Goal: Task Accomplishment & Management: Use online tool/utility

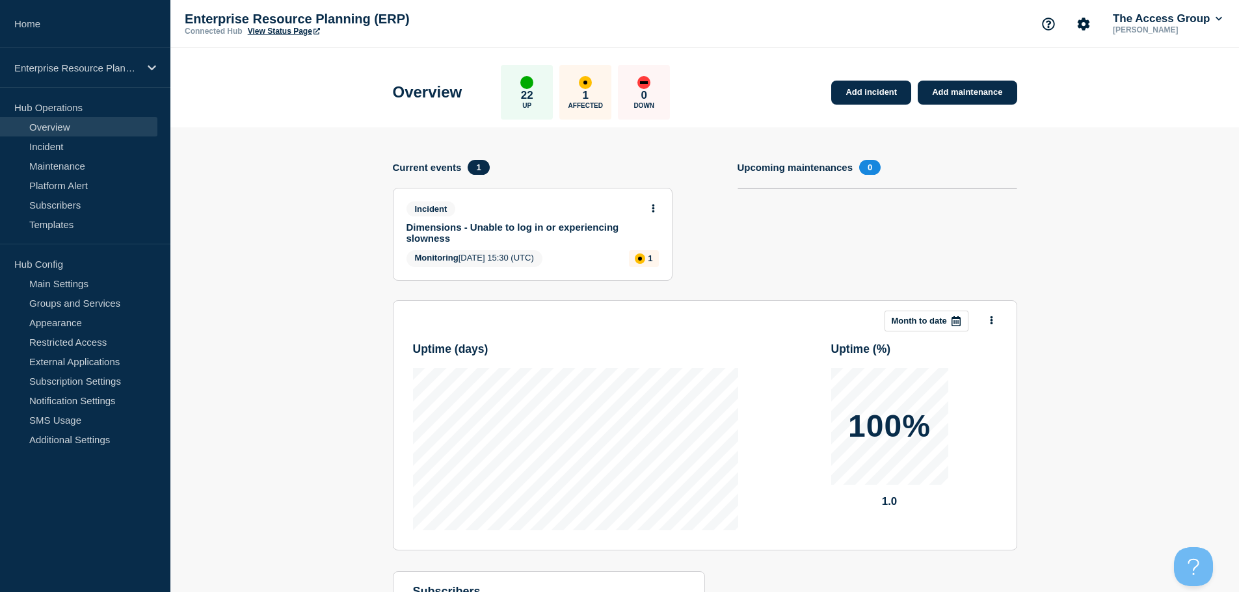
click at [656, 205] on button at bounding box center [653, 209] width 11 height 11
click at [653, 255] on link "Update incident" at bounding box center [652, 257] width 63 height 10
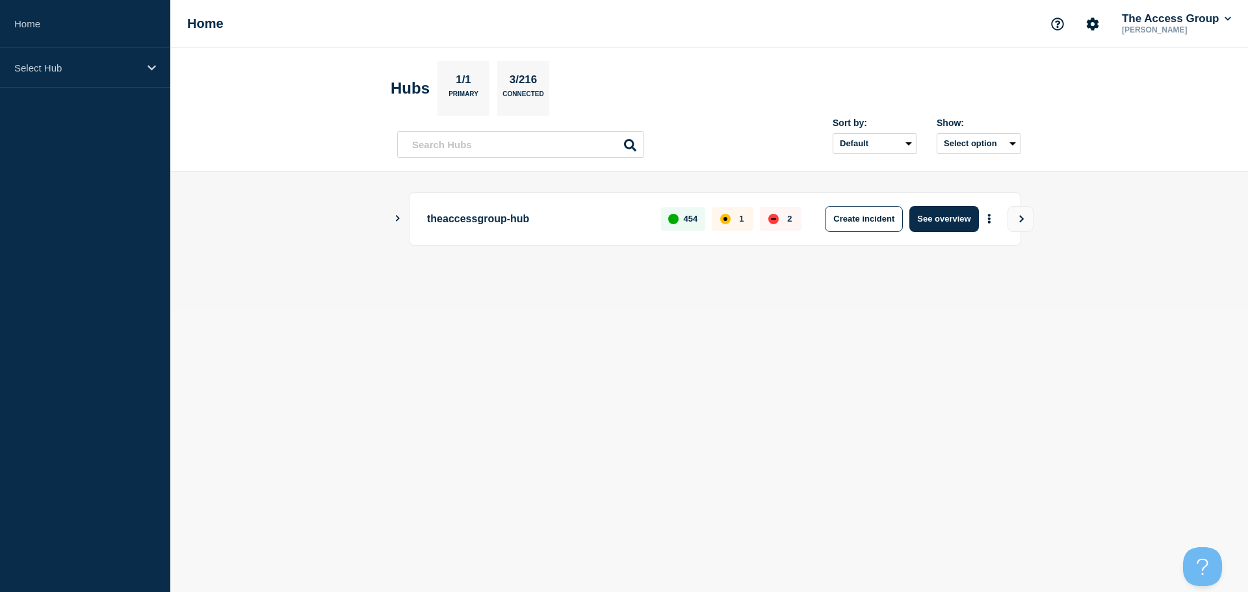
click at [413, 221] on div "theaccessgroup-hub 454 1 2 Create incident See overview" at bounding box center [715, 218] width 613 height 53
click at [392, 218] on main "theaccessgroup-hub 454 1 2 Create incident See overview" at bounding box center [709, 241] width 1078 height 139
click at [396, 218] on icon "Show Connected Hubs" at bounding box center [397, 218] width 8 height 7
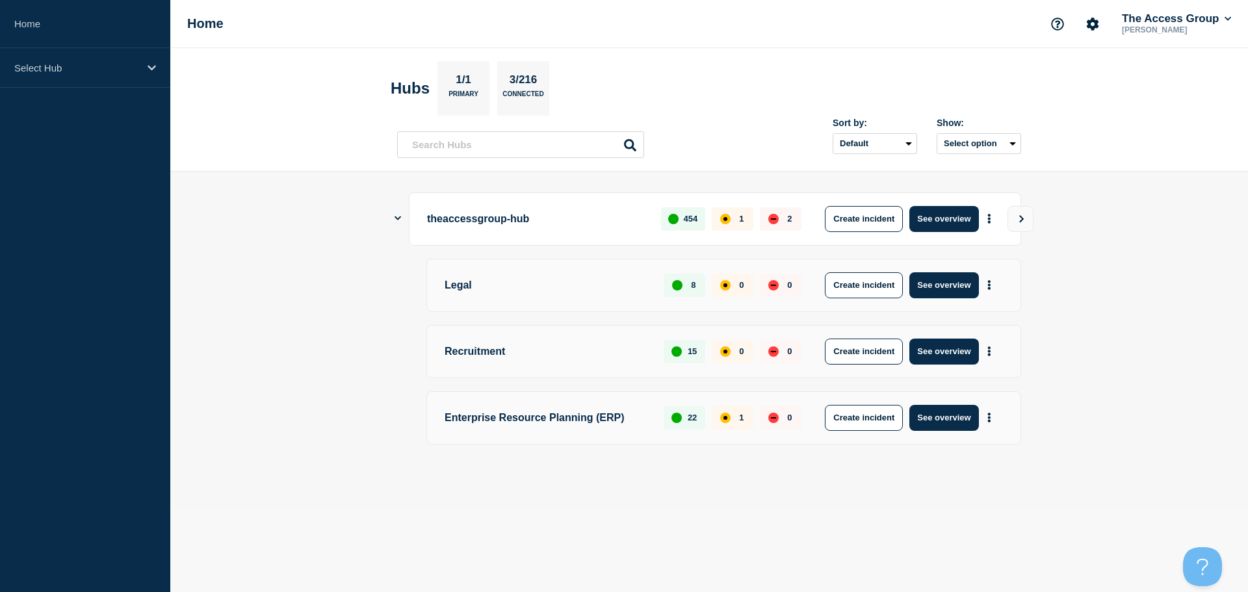
drag, startPoint x: 940, startPoint y: 423, endPoint x: 950, endPoint y: 432, distance: 13.3
click at [941, 423] on button "See overview" at bounding box center [944, 418] width 69 height 26
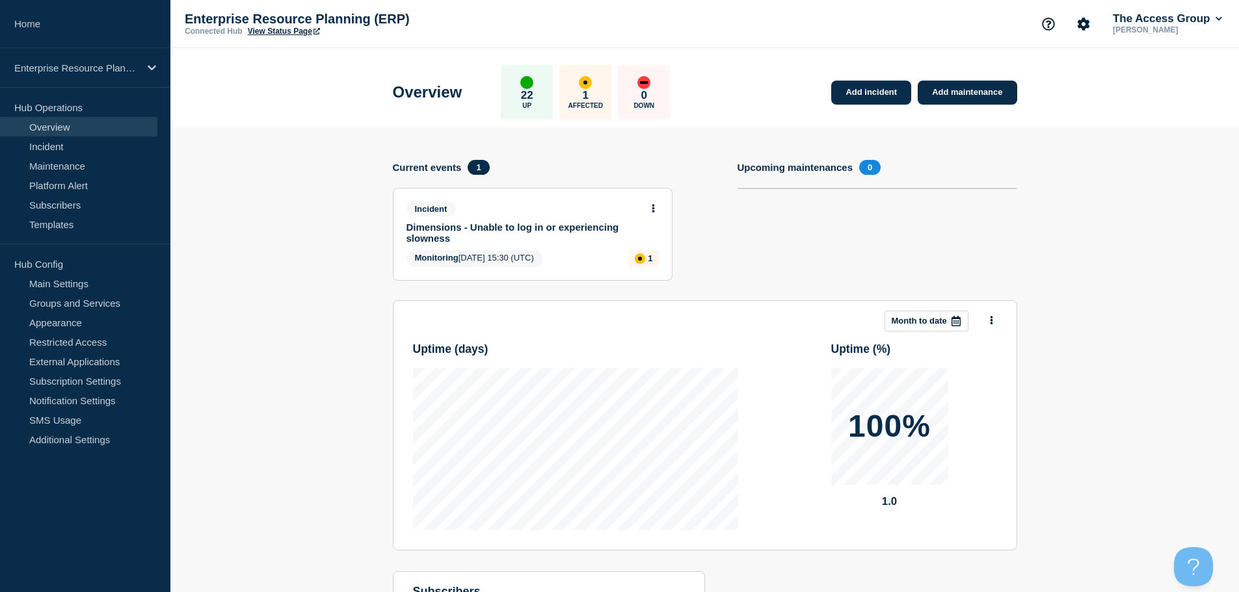
click at [650, 204] on button at bounding box center [653, 209] width 11 height 11
click at [665, 256] on link "Update incident" at bounding box center [652, 257] width 63 height 10
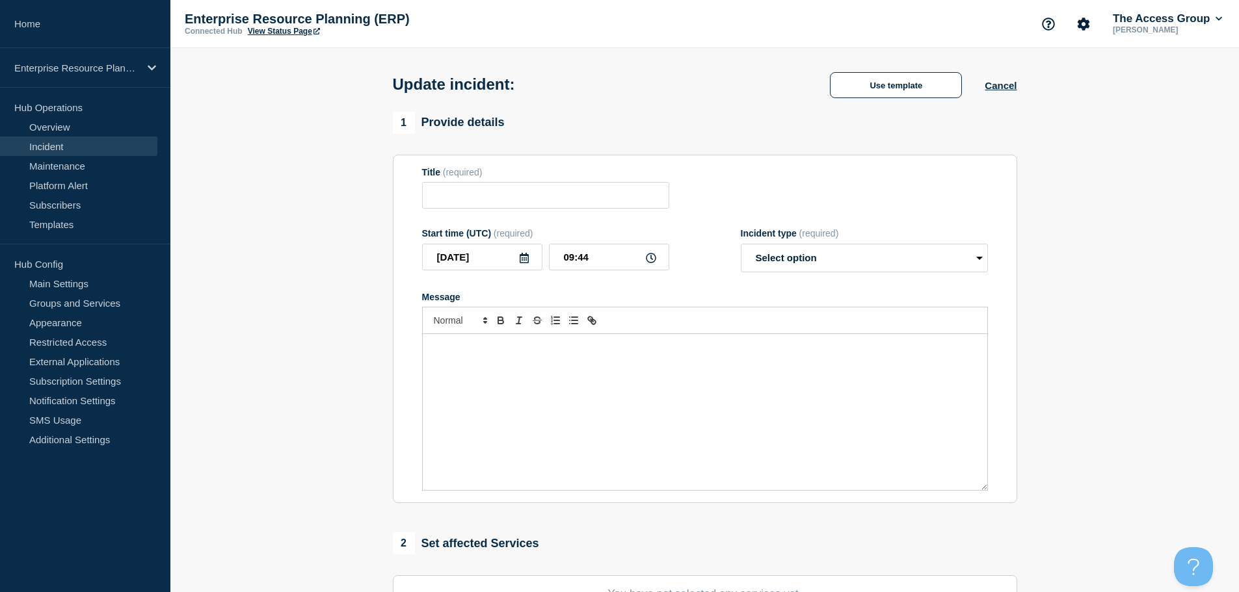
type input "Dimensions - Unable to log in or experiencing slowness"
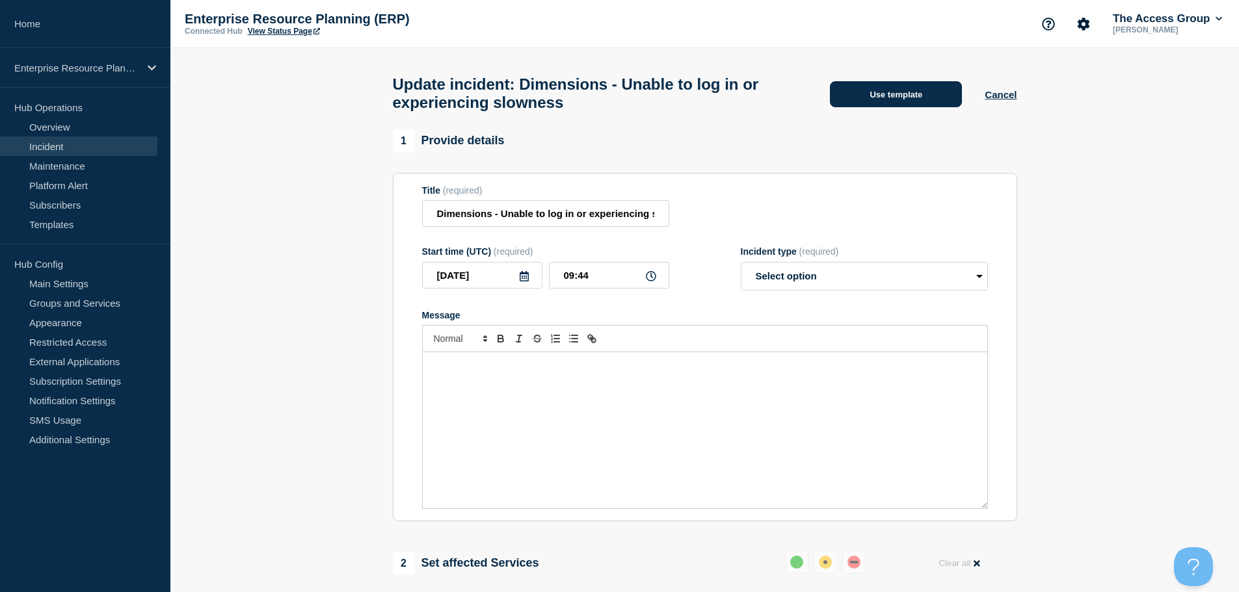
click at [895, 101] on button "Use template" at bounding box center [896, 94] width 132 height 26
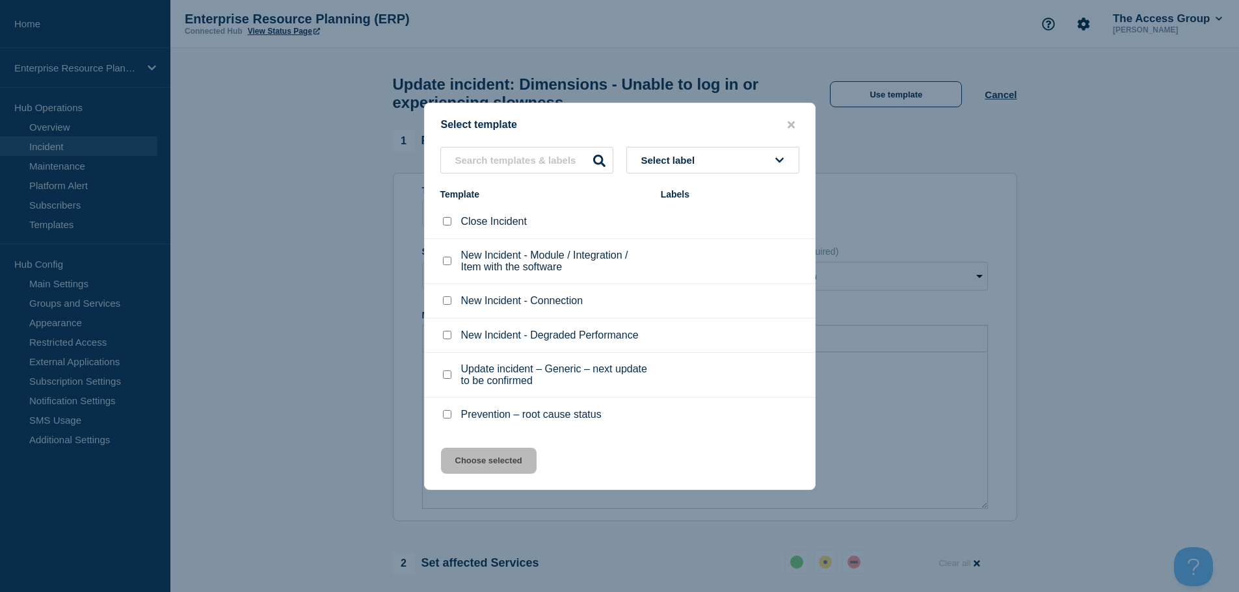
click at [473, 221] on p "Close Incident" at bounding box center [494, 222] width 66 height 12
click at [447, 223] on input "Close Incident checkbox" at bounding box center [447, 221] width 8 height 8
checkbox input "true"
click at [496, 461] on button "Choose selected" at bounding box center [489, 461] width 96 height 26
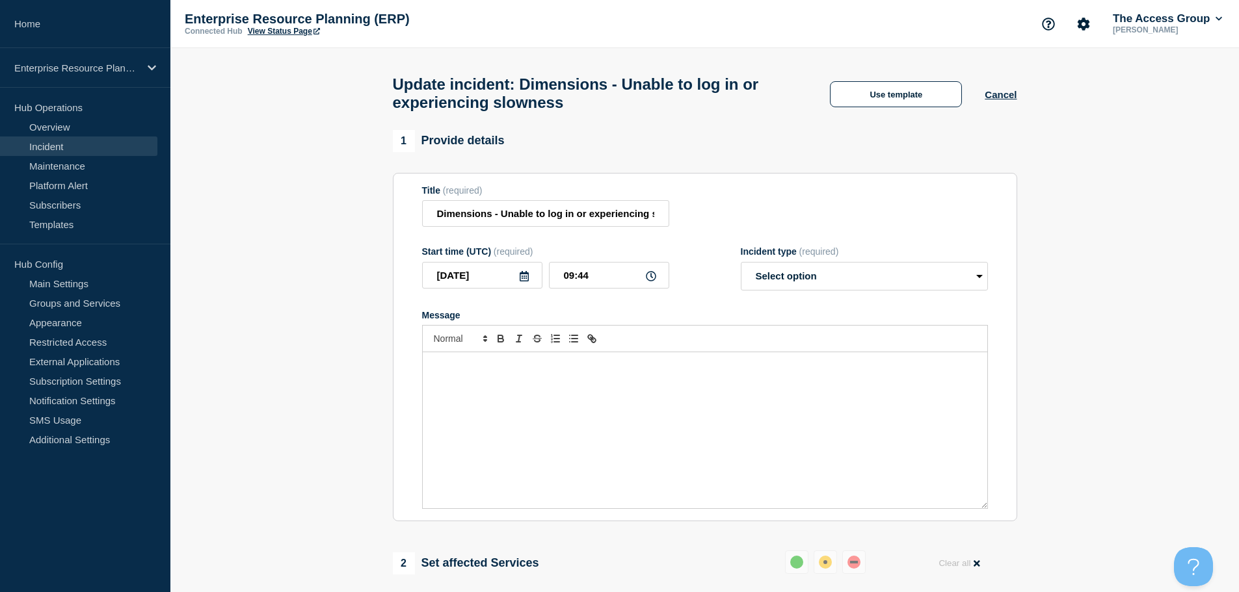
select select "resolved"
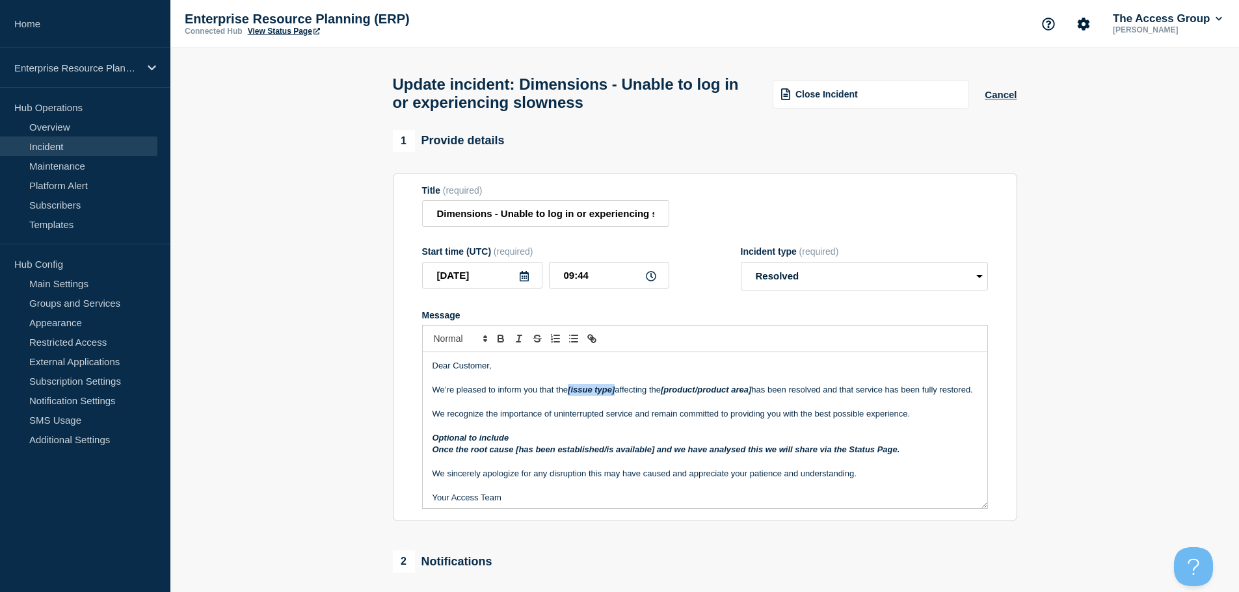
drag, startPoint x: 618, startPoint y: 395, endPoint x: 568, endPoint y: 395, distance: 50.1
click at [568, 395] on p "We’re pleased to inform you that the [issue type] affecting the [product/produc…" at bounding box center [704, 390] width 545 height 12
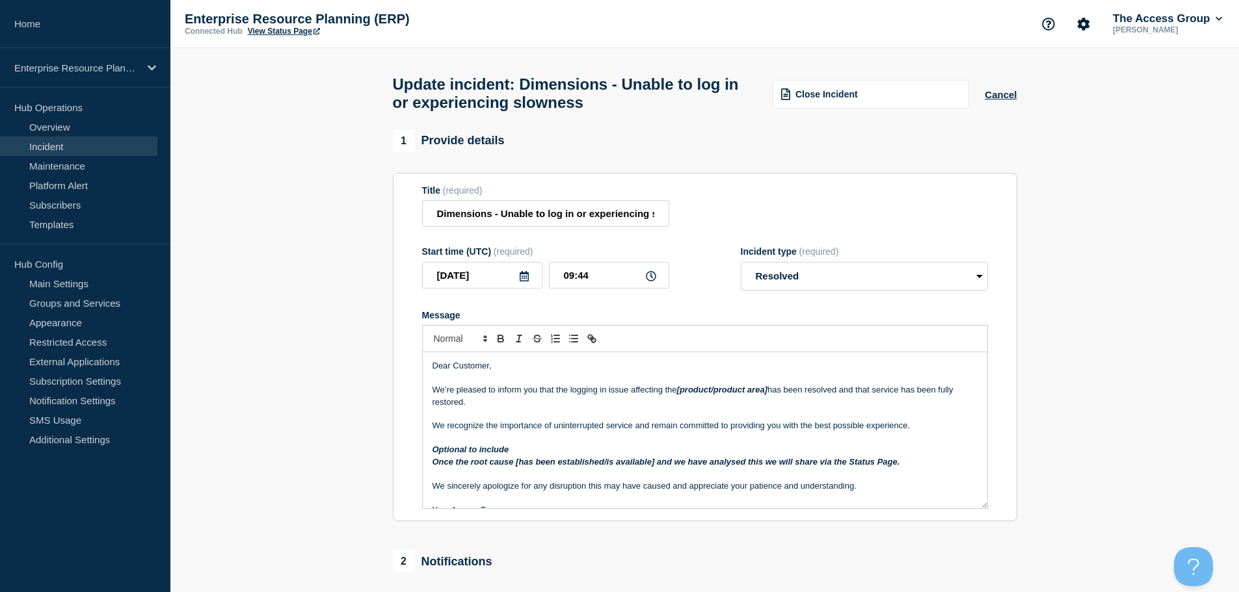
drag, startPoint x: 771, startPoint y: 395, endPoint x: 665, endPoint y: 391, distance: 106.1
click at [665, 391] on p "We’re pleased to inform you that the logging in issue affecting the [product/pr…" at bounding box center [704, 396] width 545 height 24
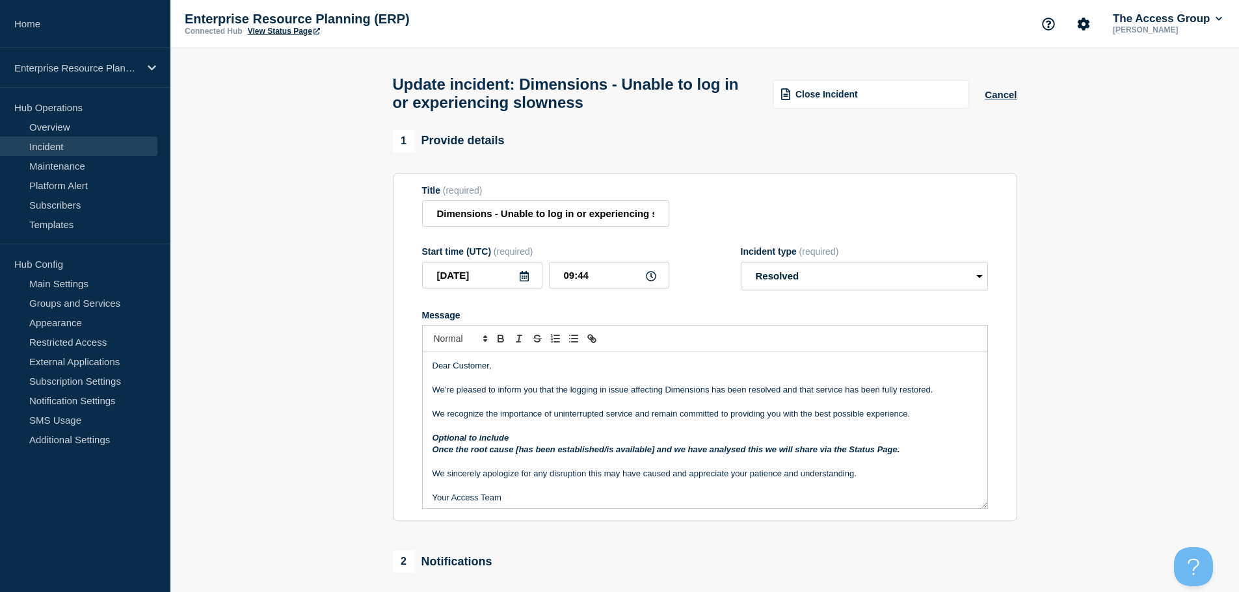
click at [628, 393] on em "Message" at bounding box center [629, 390] width 3 height 10
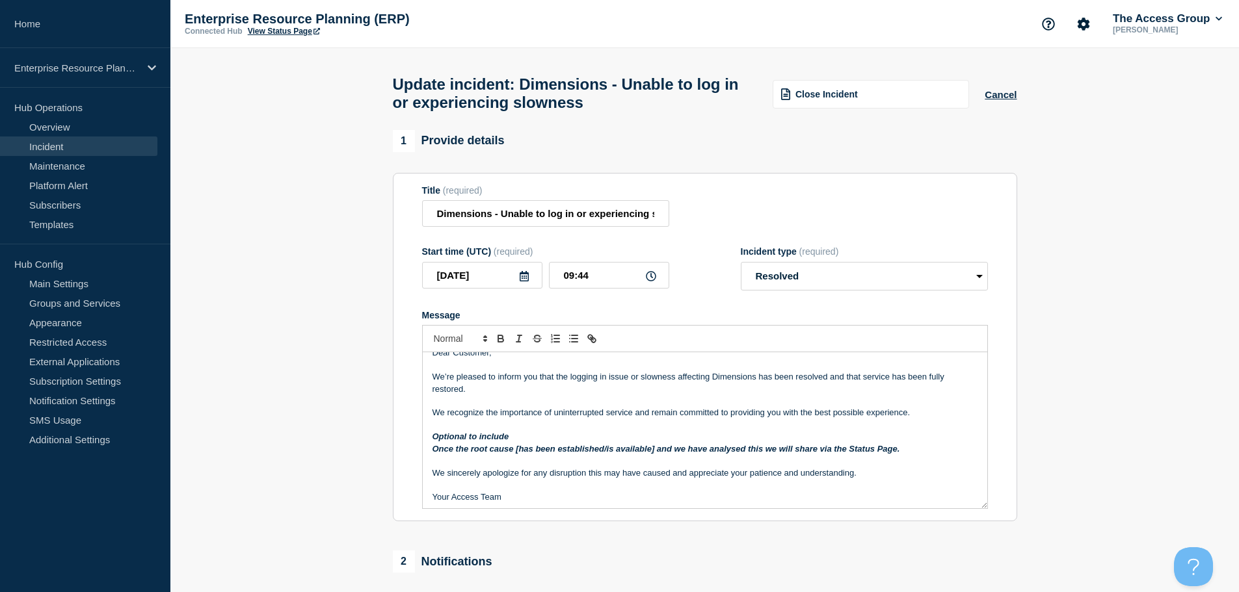
scroll to position [16, 0]
click at [481, 414] on p "We recognize the importance of uninterrupted service and remain committed to pr…" at bounding box center [704, 410] width 545 height 12
drag, startPoint x: 432, startPoint y: 473, endPoint x: 427, endPoint y: 430, distance: 43.2
click at [427, 430] on div "Dear Customer, We’re pleased to inform you that the logging in issue or slownes…" at bounding box center [705, 430] width 564 height 156
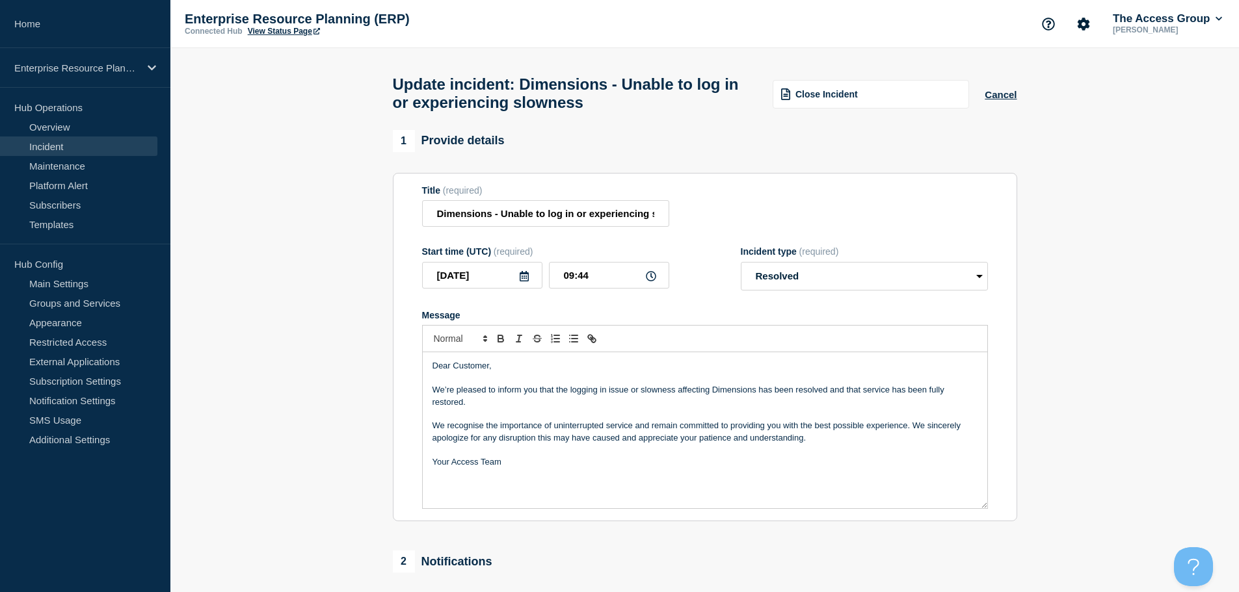
click at [464, 440] on p "We recognise the importance of uninterrupted service and remain committed to pr…" at bounding box center [704, 432] width 545 height 24
click at [828, 443] on p "We recognise the importance of uninterrupted service and remain committed to pr…" at bounding box center [704, 432] width 545 height 24
click at [433, 477] on p "Your Access Team" at bounding box center [704, 474] width 545 height 12
click at [633, 444] on p "We recognise the importance of uninterrupted service and remain committed to pr…" at bounding box center [704, 432] width 545 height 24
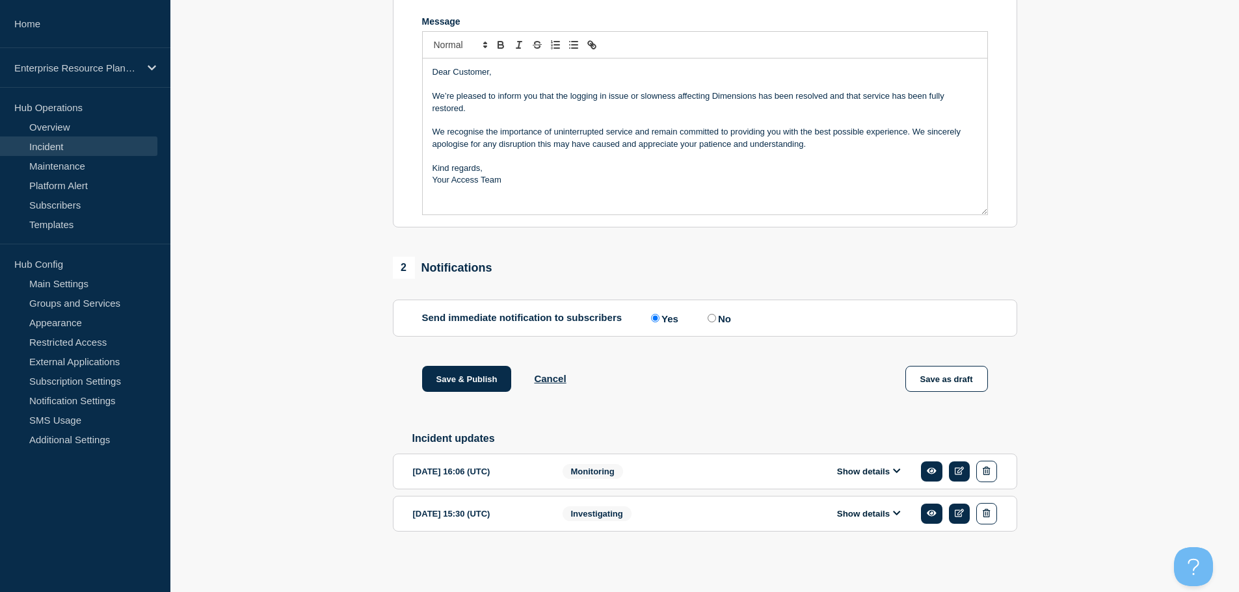
scroll to position [304, 0]
click at [471, 378] on button "Save & Publish" at bounding box center [467, 379] width 90 height 26
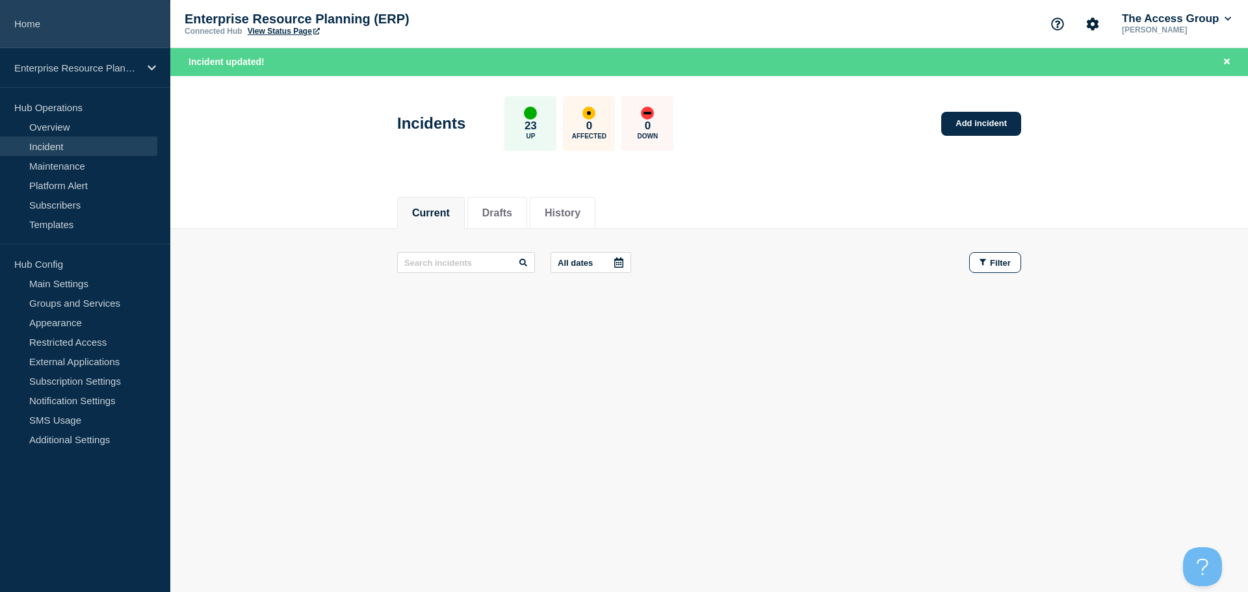
click at [47, 25] on link "Home" at bounding box center [85, 24] width 170 height 48
